Goal: Information Seeking & Learning: Learn about a topic

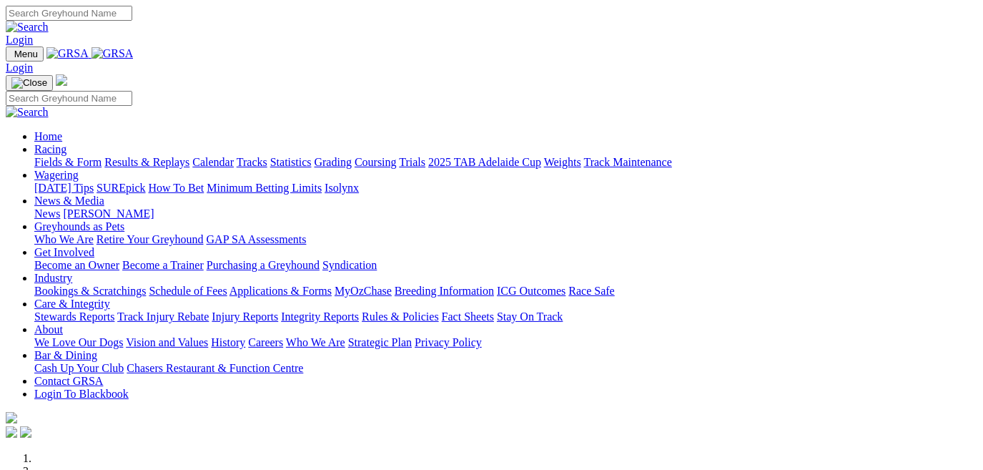
click at [56, 156] on link "Fields & Form" at bounding box center [67, 162] width 67 height 12
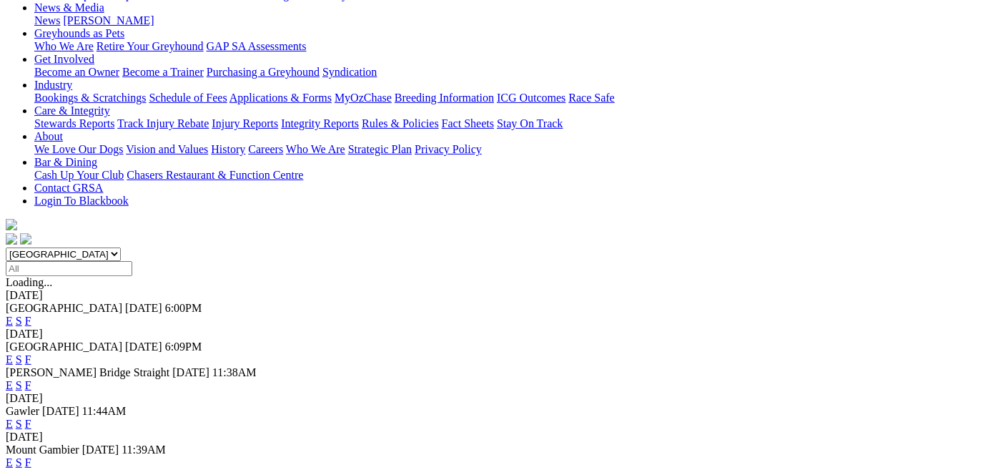
scroll to position [259, 0]
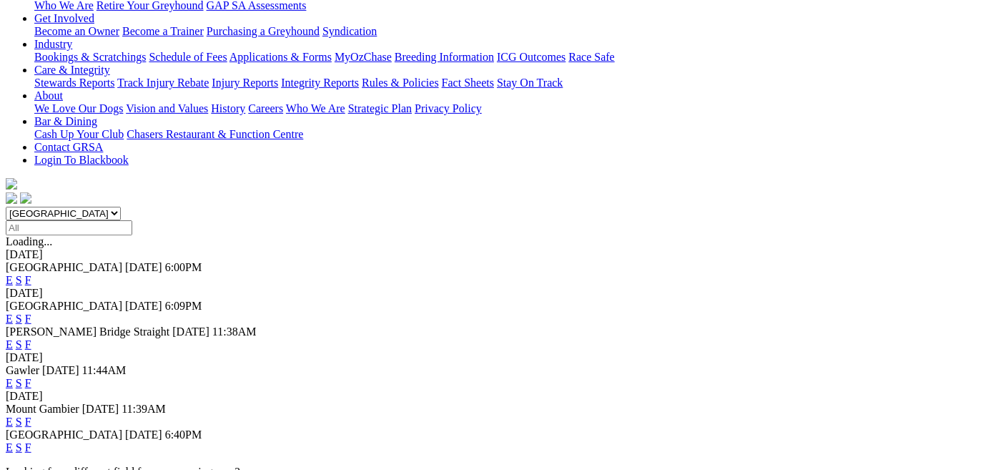
click at [31, 441] on link "F" at bounding box center [28, 447] width 6 height 12
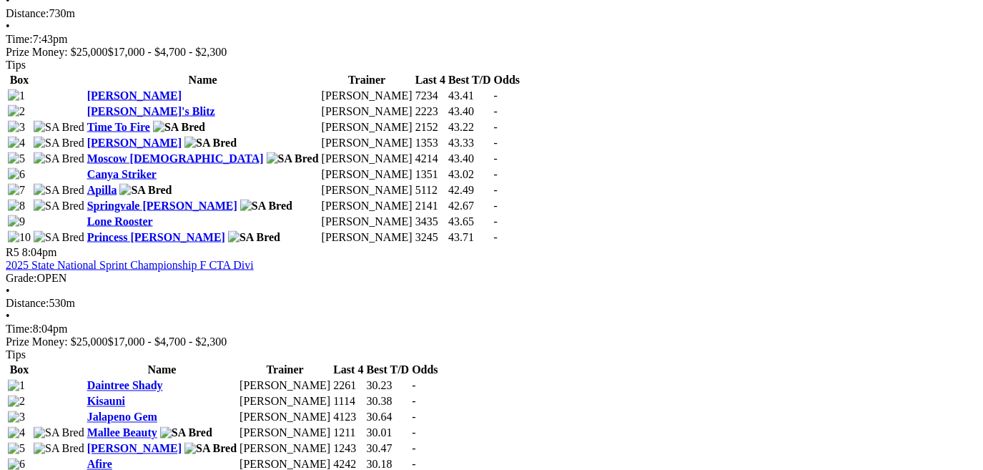
scroll to position [1494, 0]
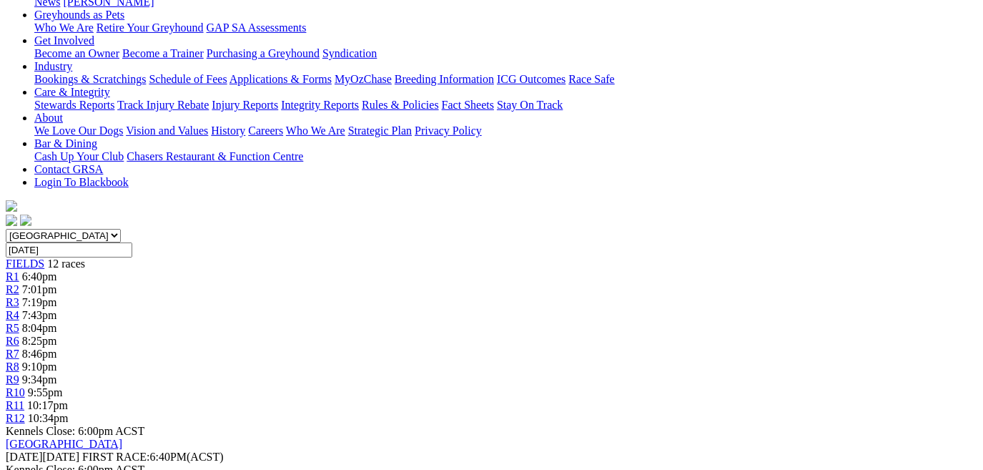
scroll to position [259, 0]
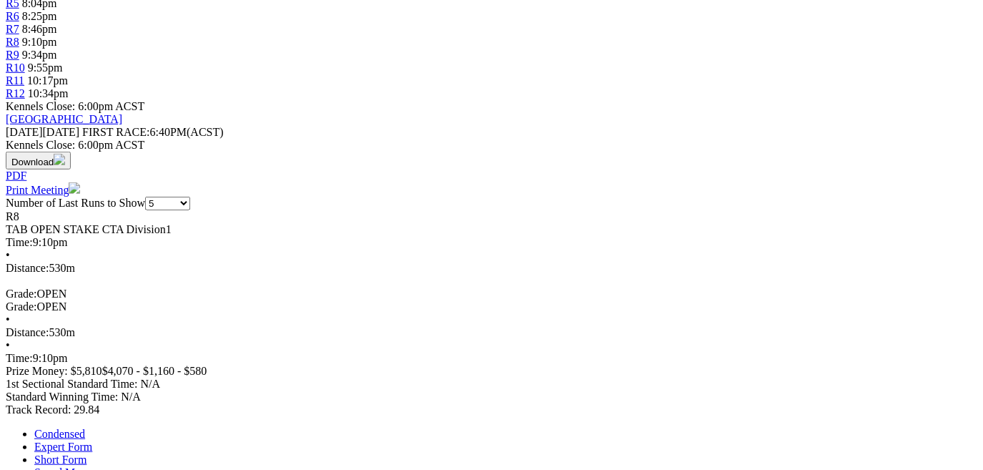
scroll to position [585, 0]
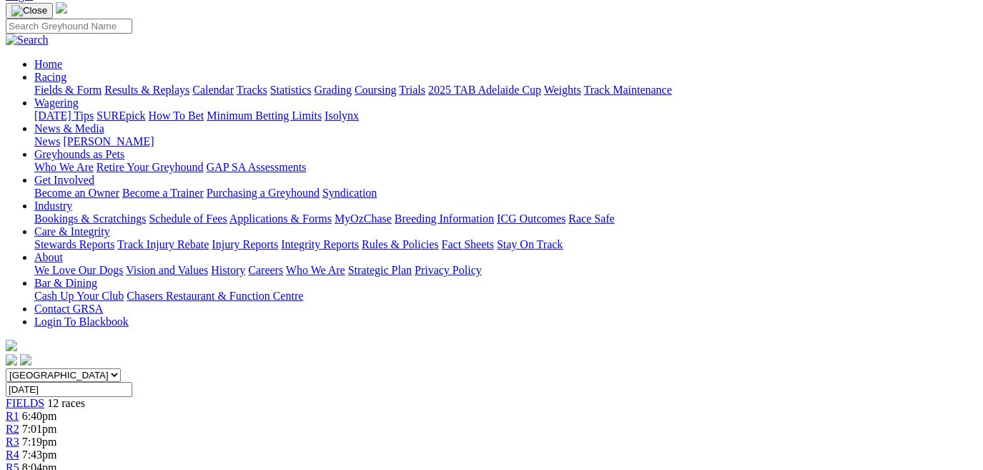
scroll to position [64, 0]
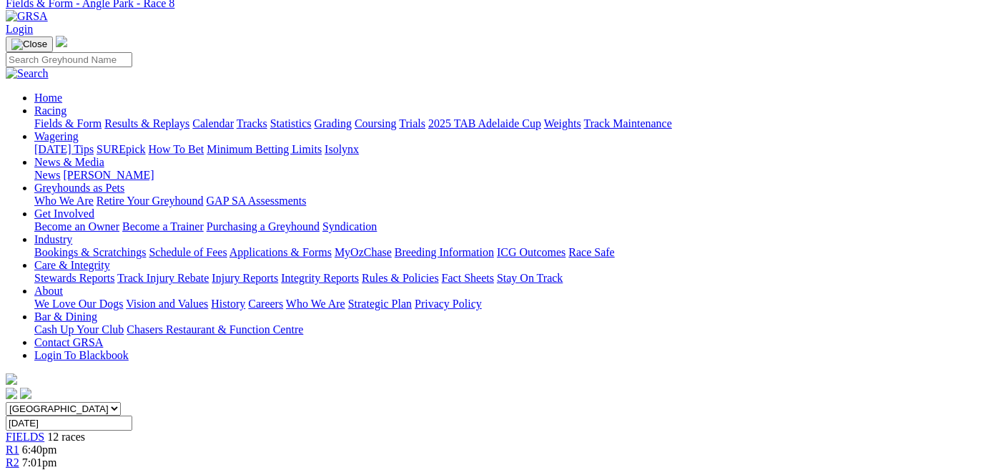
click at [19, 443] on span "R1" at bounding box center [13, 449] width 14 height 12
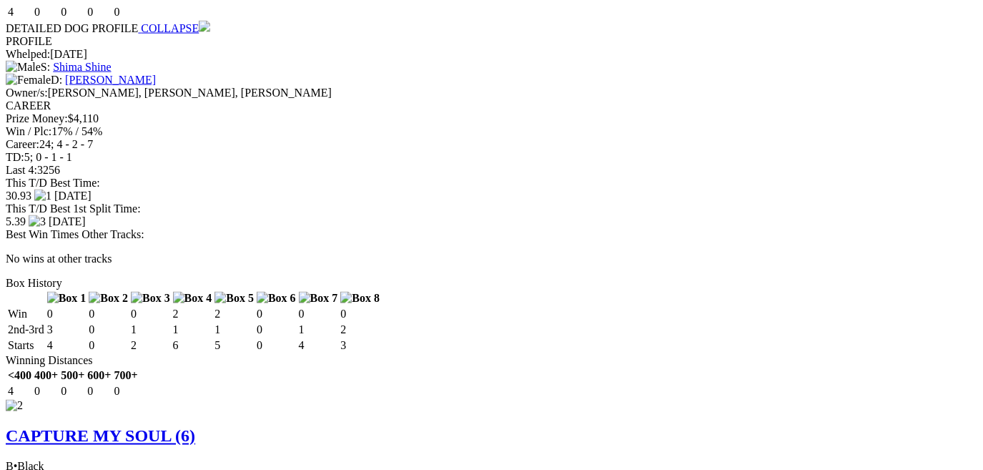
scroll to position [1430, 0]
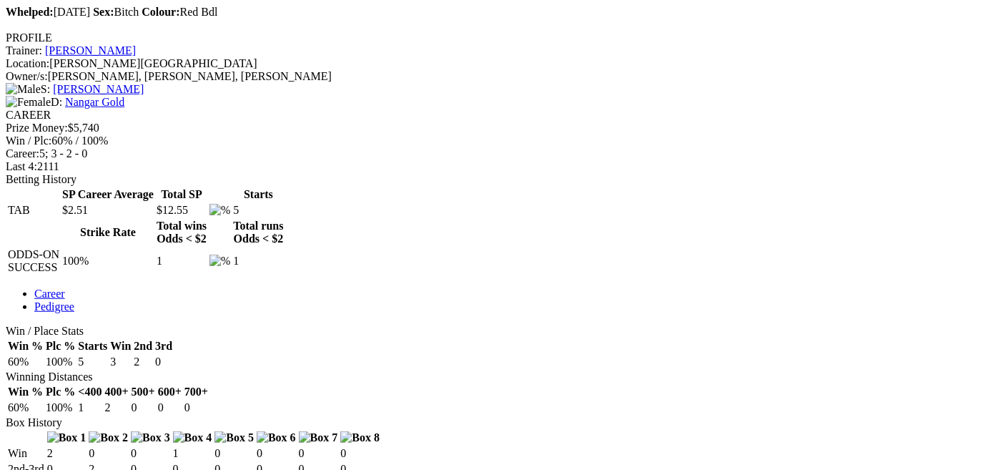
scroll to position [520, 0]
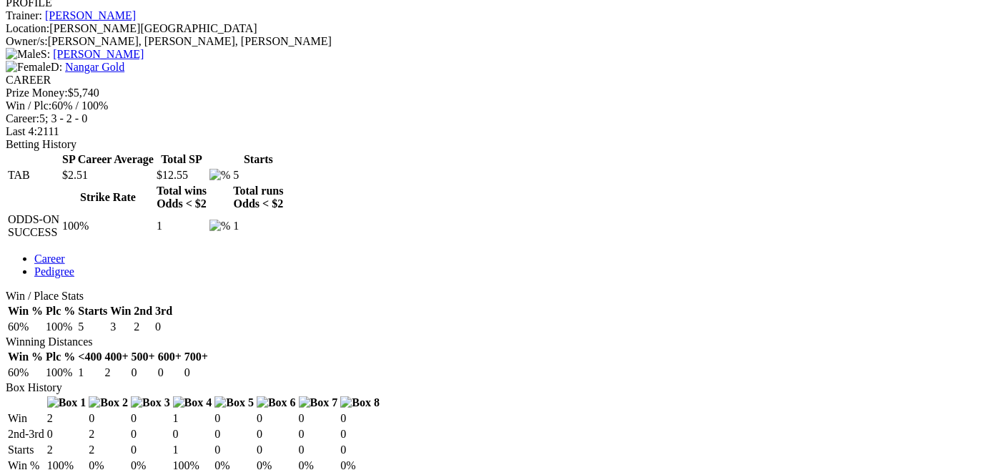
scroll to position [585, 0]
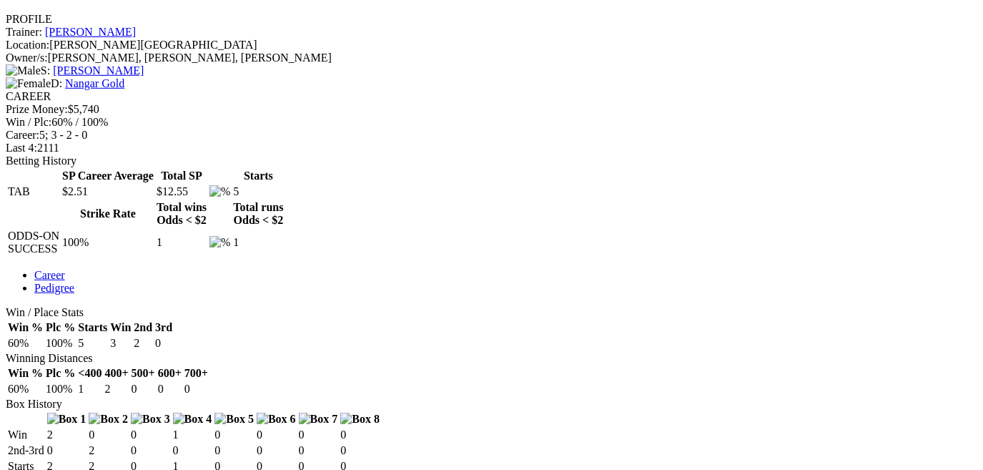
scroll to position [520, 0]
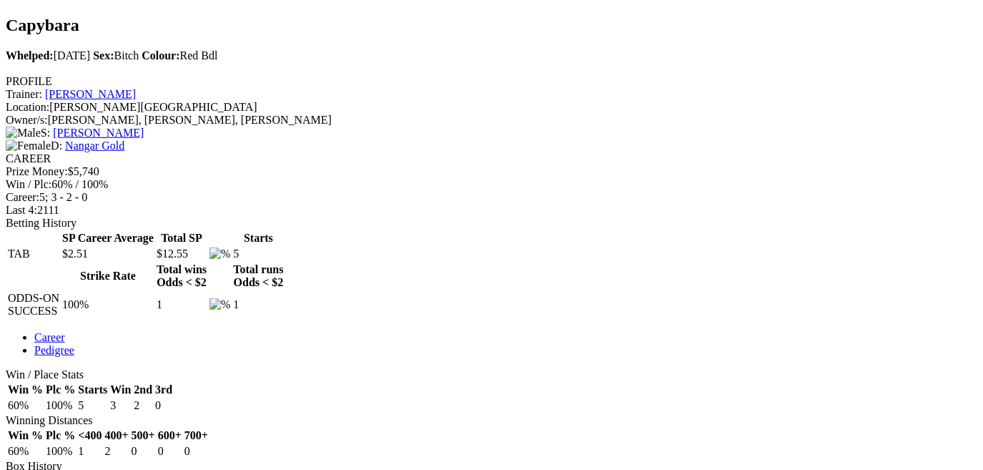
scroll to position [455, 0]
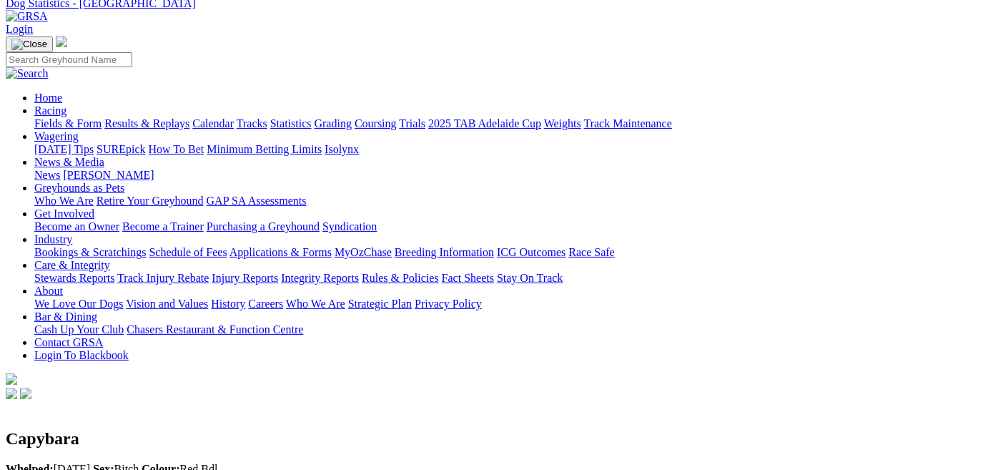
scroll to position [0, 0]
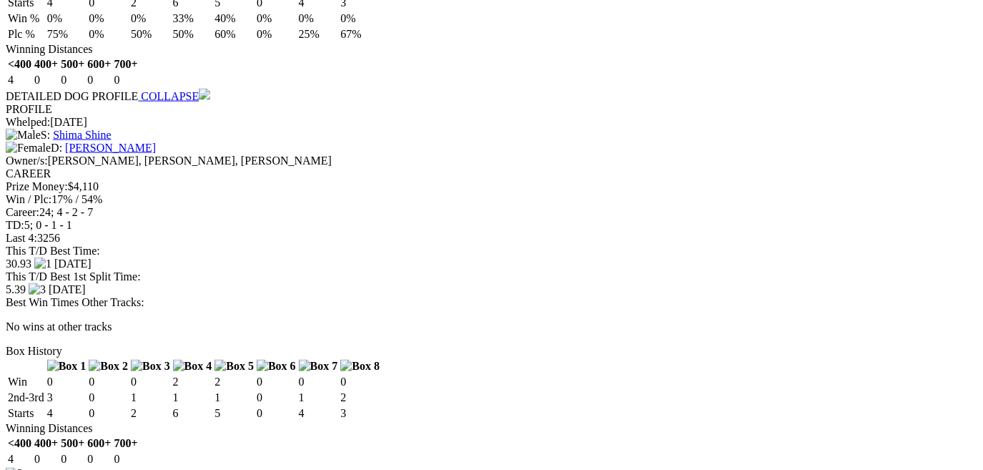
scroll to position [1300, 0]
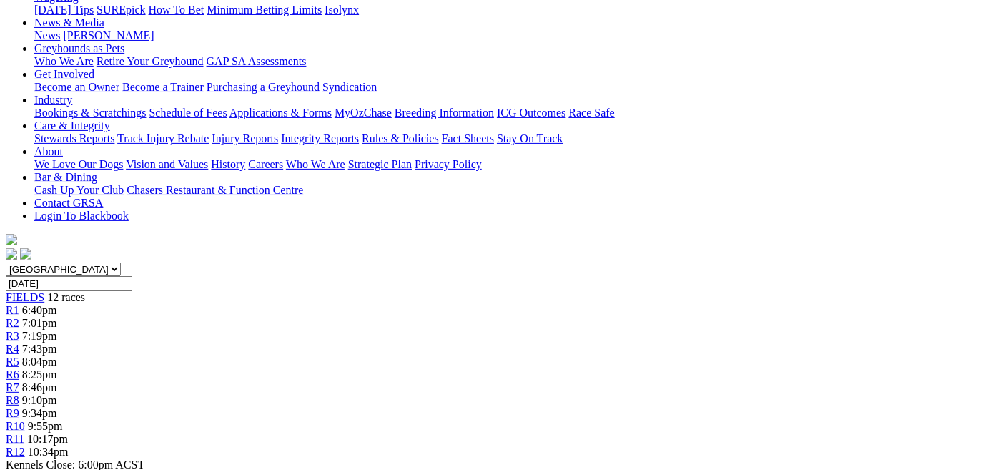
scroll to position [194, 0]
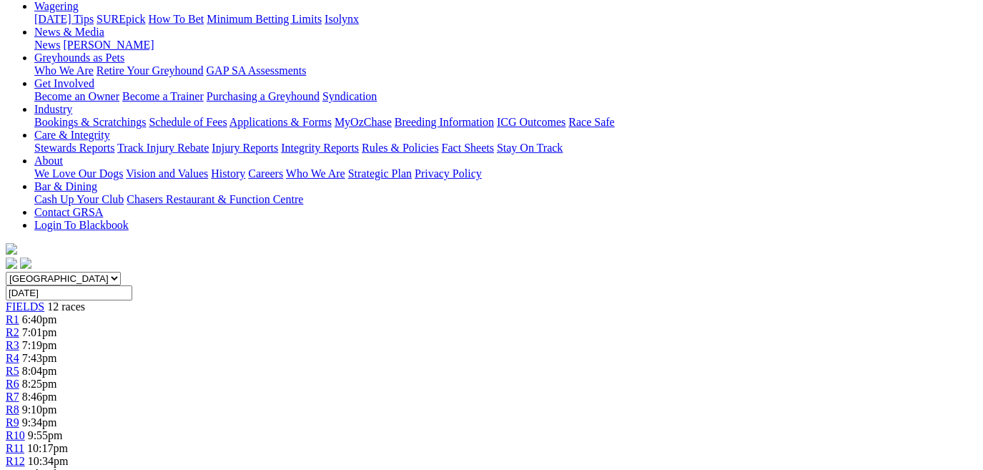
click at [19, 326] on span "R2" at bounding box center [13, 332] width 14 height 12
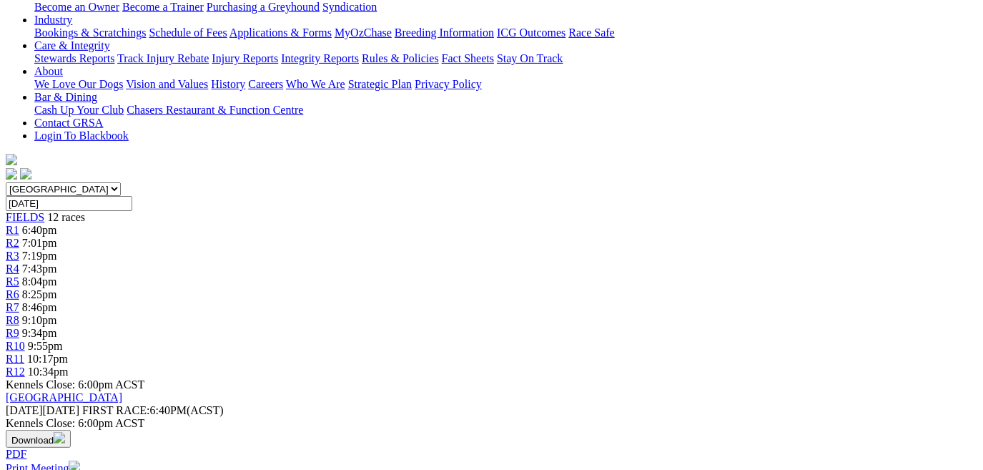
scroll to position [129, 0]
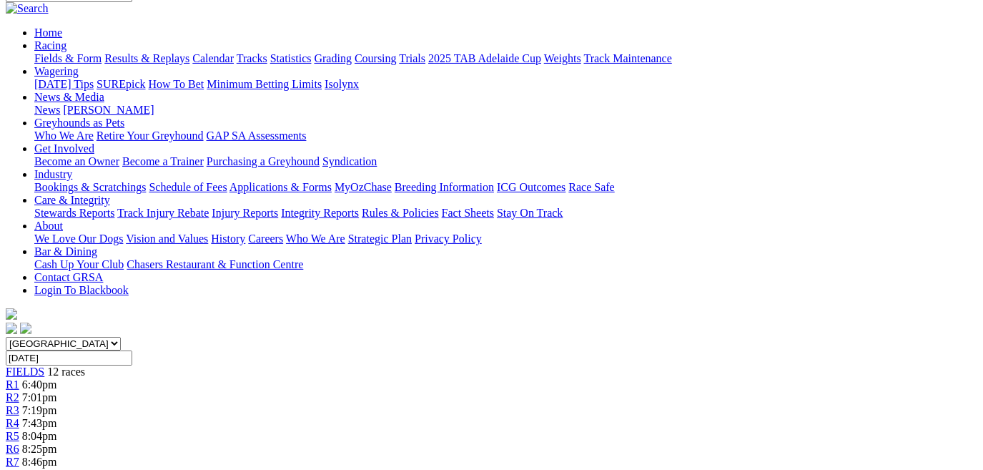
click at [19, 404] on span "R3" at bounding box center [13, 410] width 14 height 12
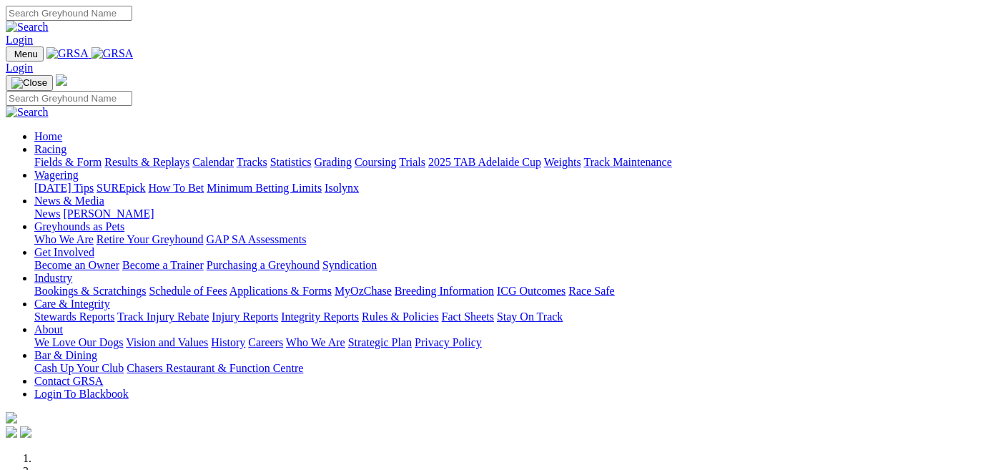
click at [68, 156] on link "Fields & Form" at bounding box center [67, 162] width 67 height 12
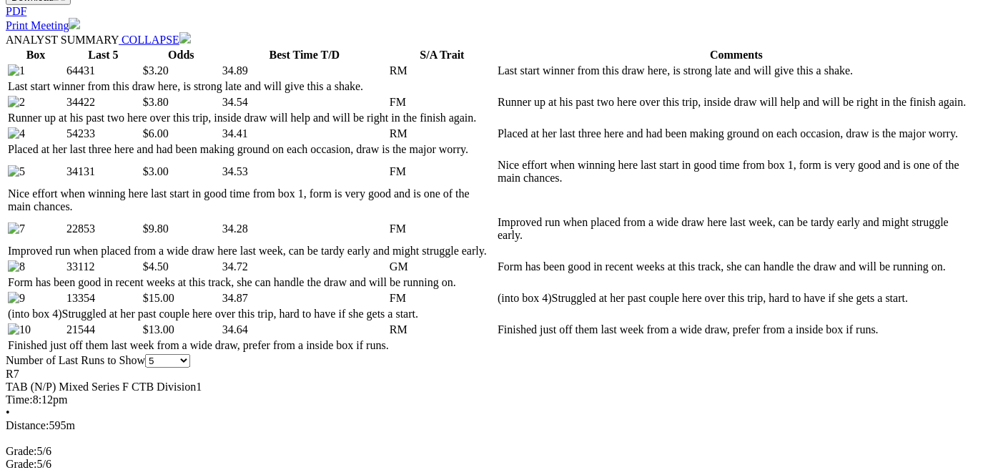
scroll to position [715, 0]
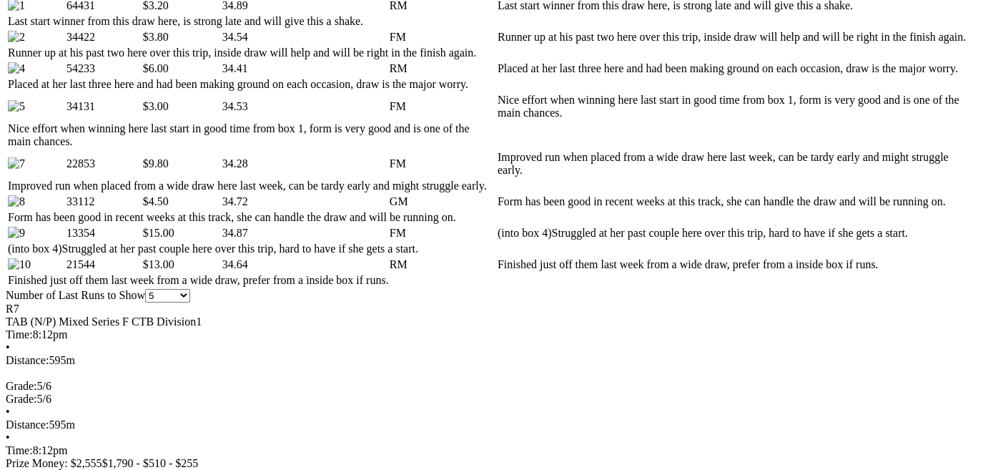
scroll to position [779, 0]
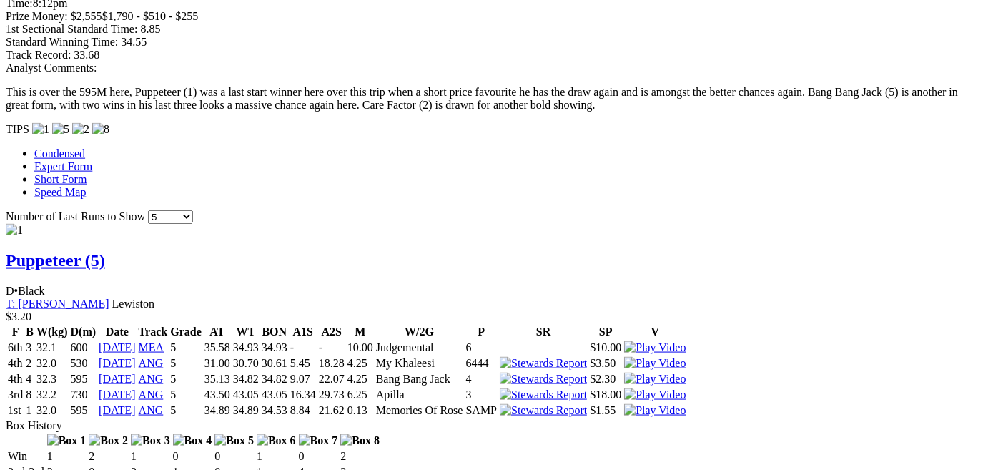
scroll to position [1235, 0]
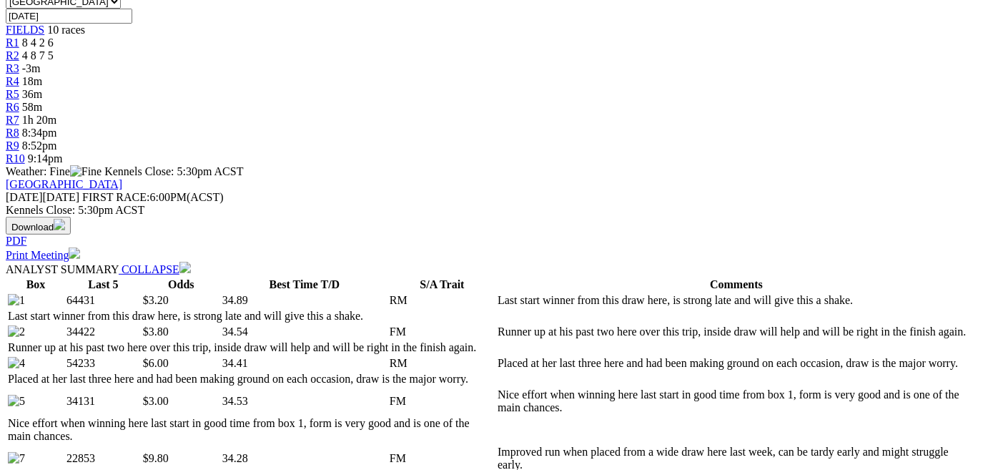
scroll to position [455, 0]
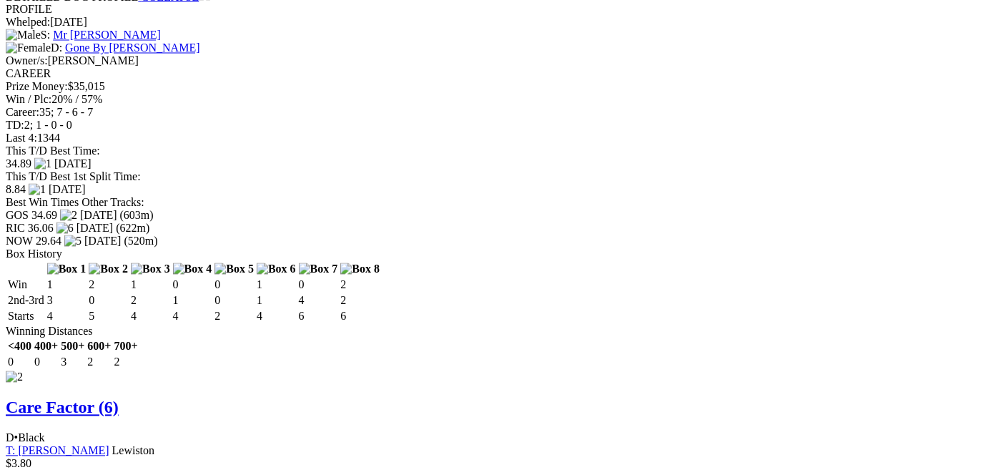
scroll to position [1624, 0]
